Goal: Check status

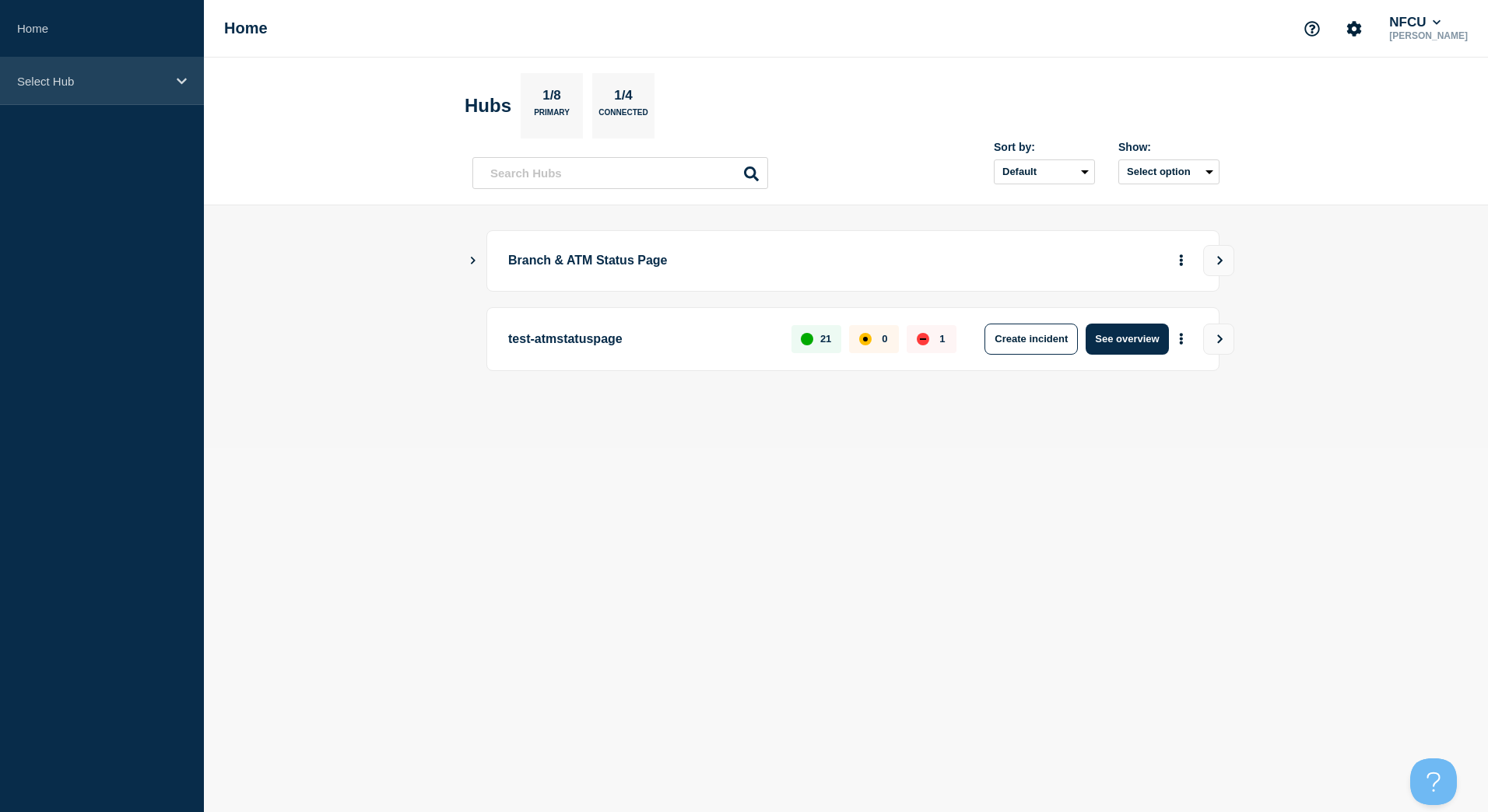
click at [180, 90] on div "Select Hub" at bounding box center [102, 81] width 204 height 48
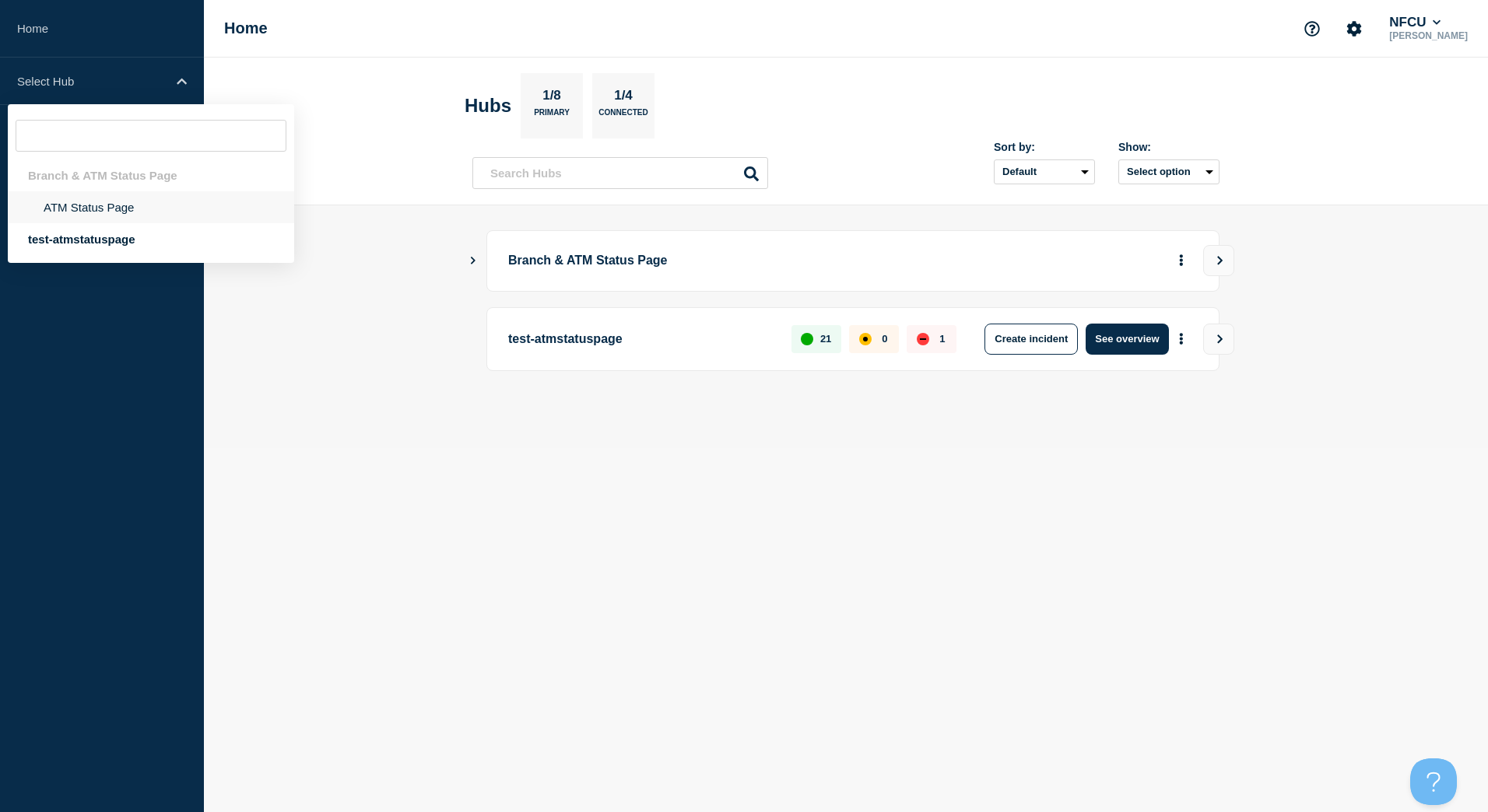
click at [154, 199] on li "ATM Status Page" at bounding box center [150, 207] width 286 height 32
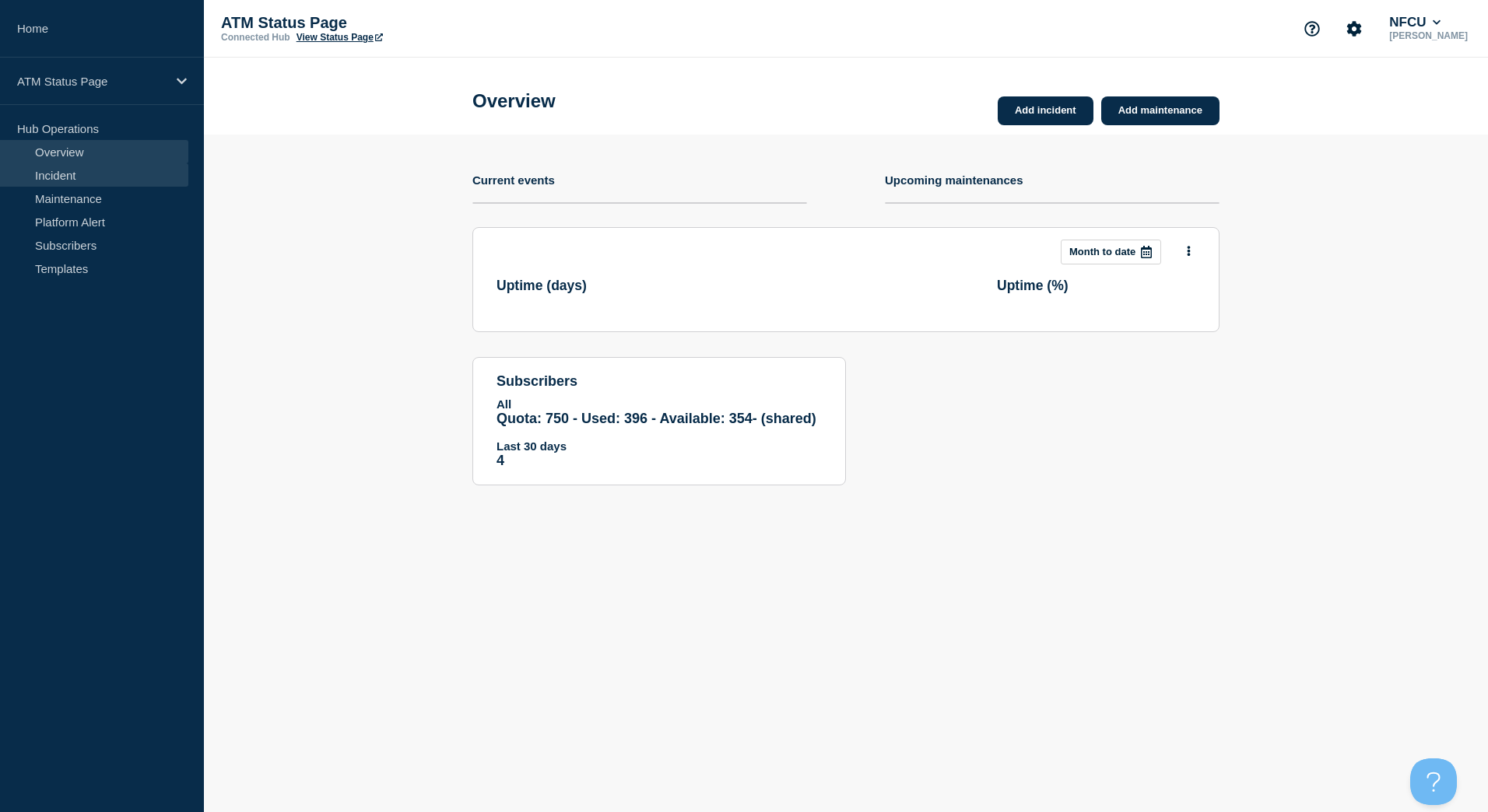
click at [110, 183] on link "Incident" at bounding box center [94, 175] width 189 height 23
